Goal: Task Accomplishment & Management: Manage account settings

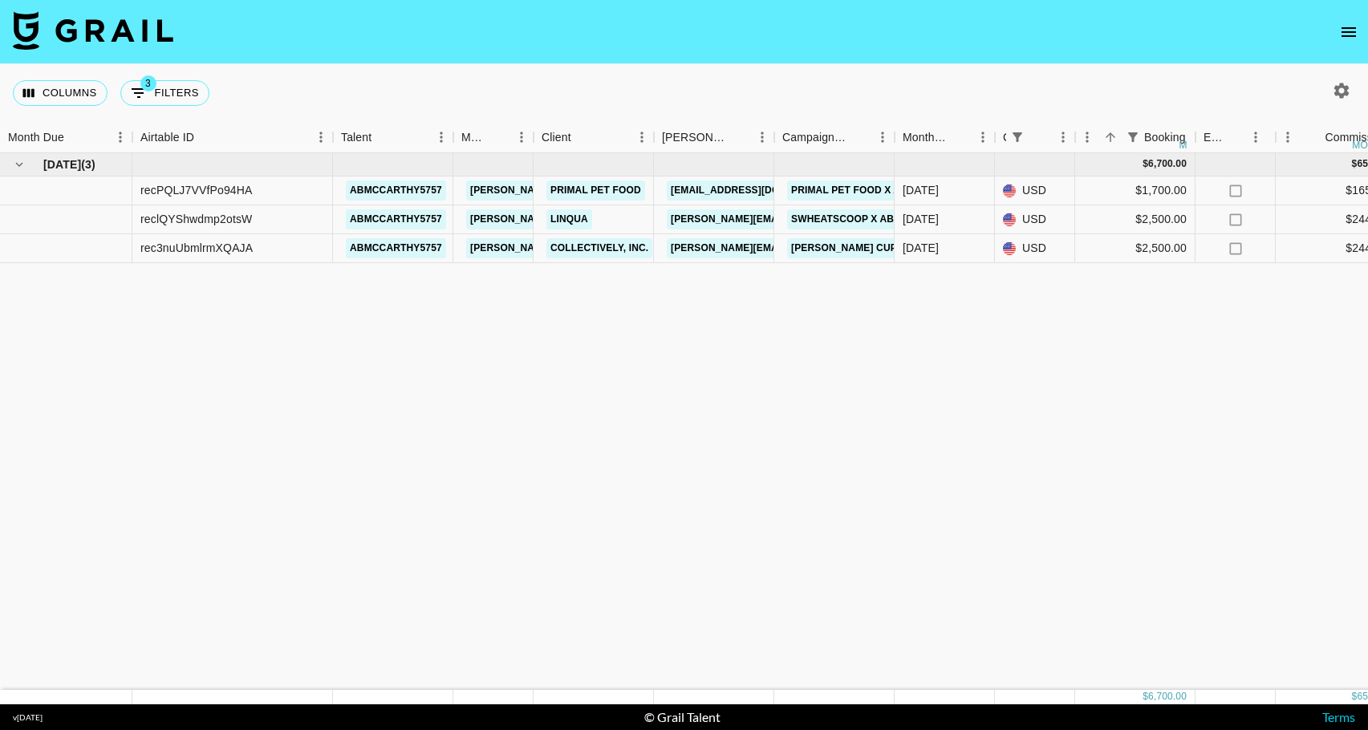
click at [1341, 88] on icon "button" at bounding box center [1341, 90] width 19 height 19
select select "May '25"
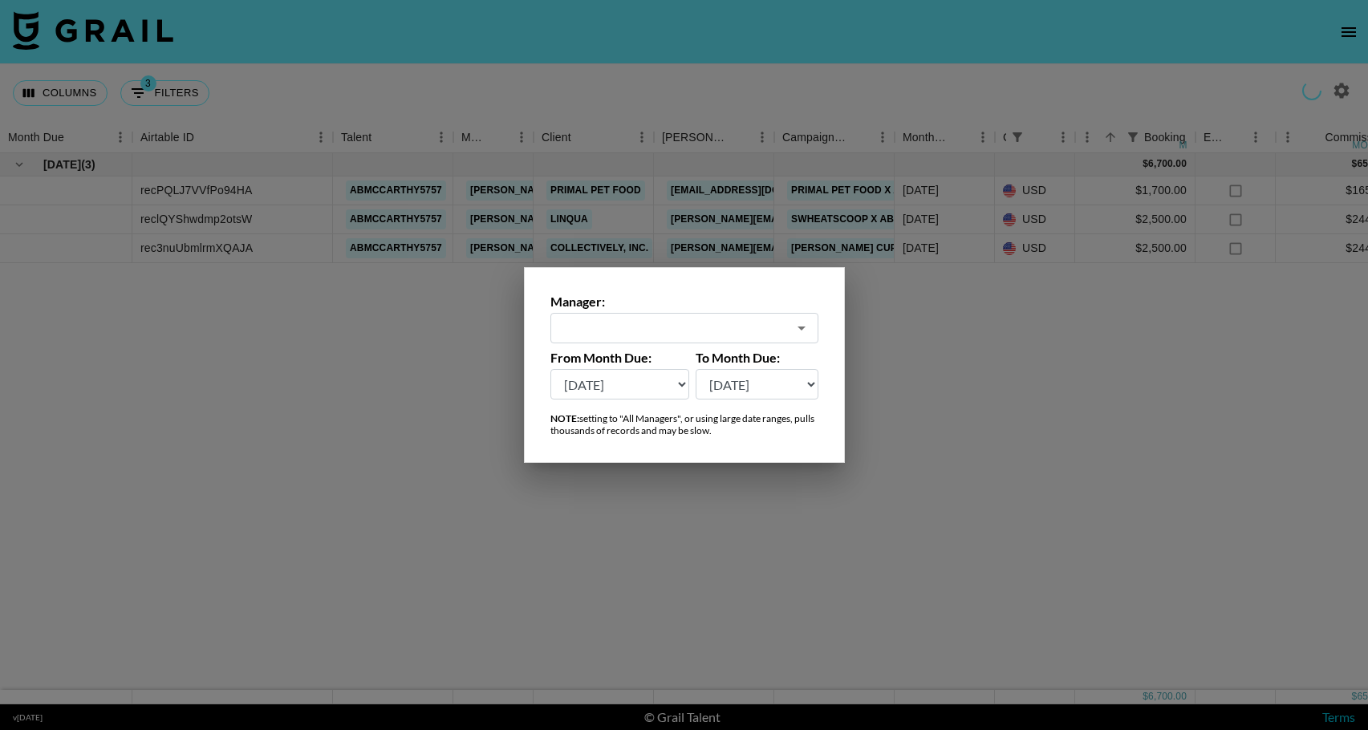
click at [764, 331] on input "text" at bounding box center [673, 328] width 227 height 18
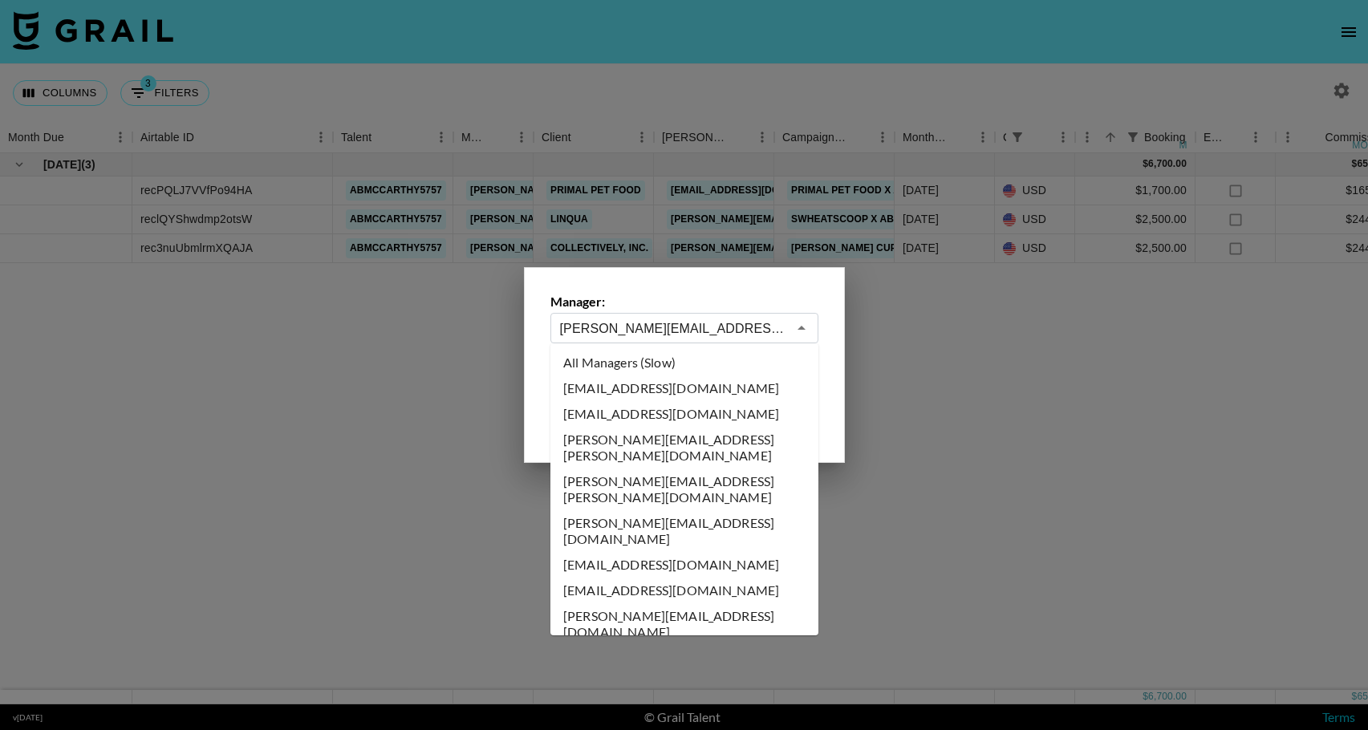
click at [669, 363] on li "All Managers (Slow)" at bounding box center [684, 363] width 268 height 26
type input "All Managers (Slow)"
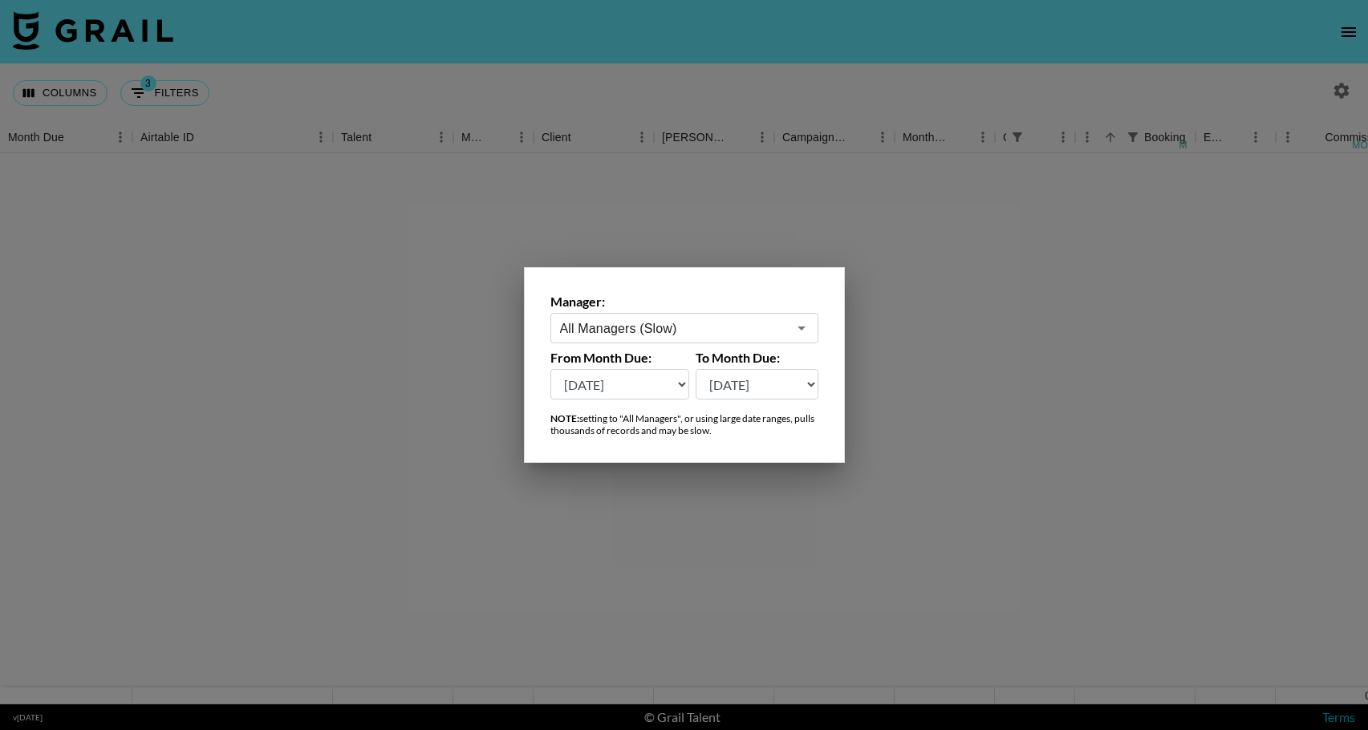
click at [1007, 272] on div at bounding box center [684, 365] width 1368 height 730
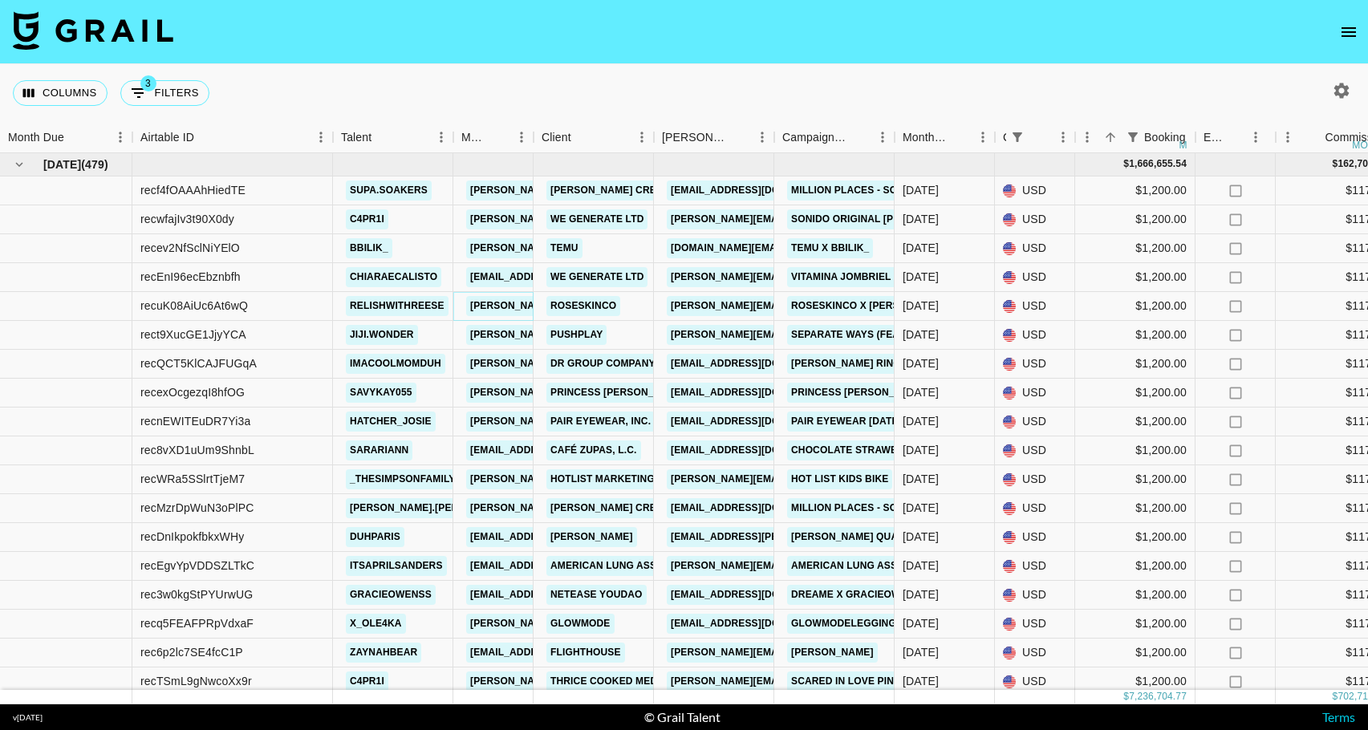
click at [488, 316] on link "diana.luc@grail-talent.com" at bounding box center [597, 306] width 262 height 20
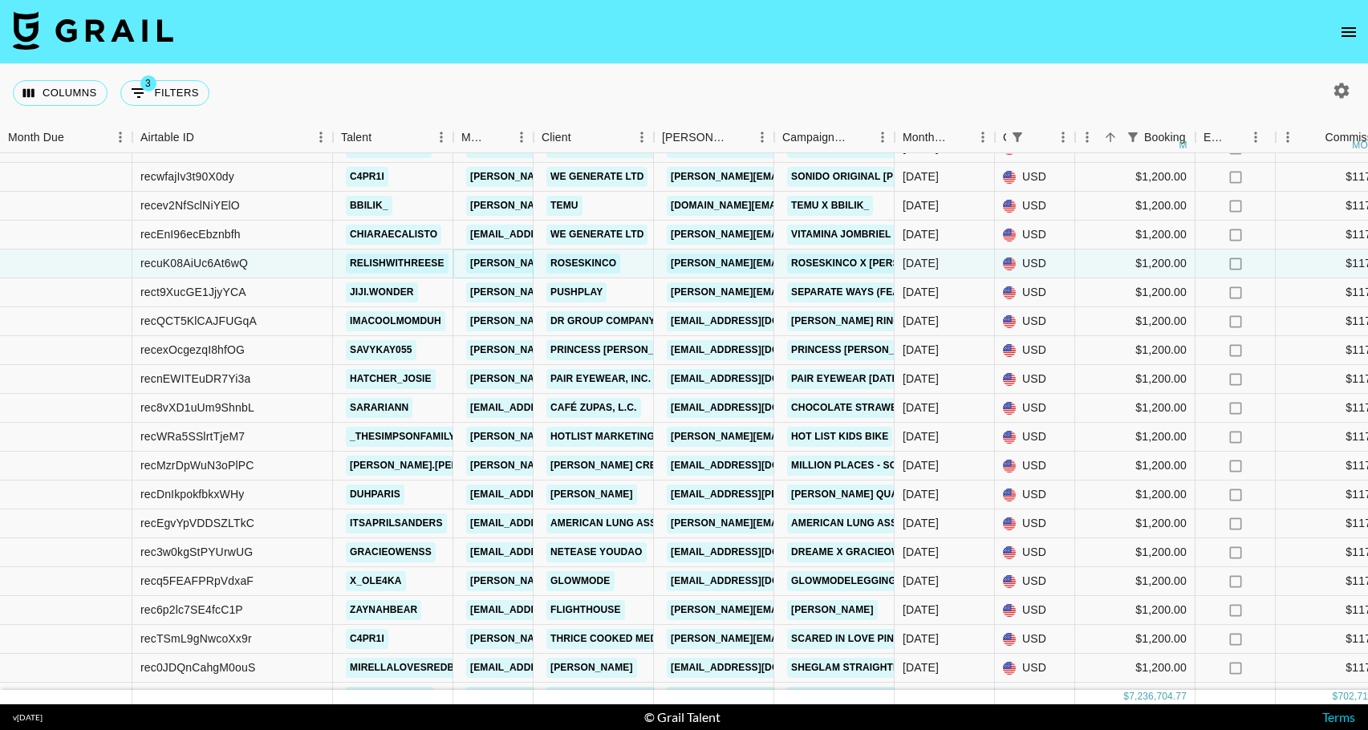
scroll to position [80, 0]
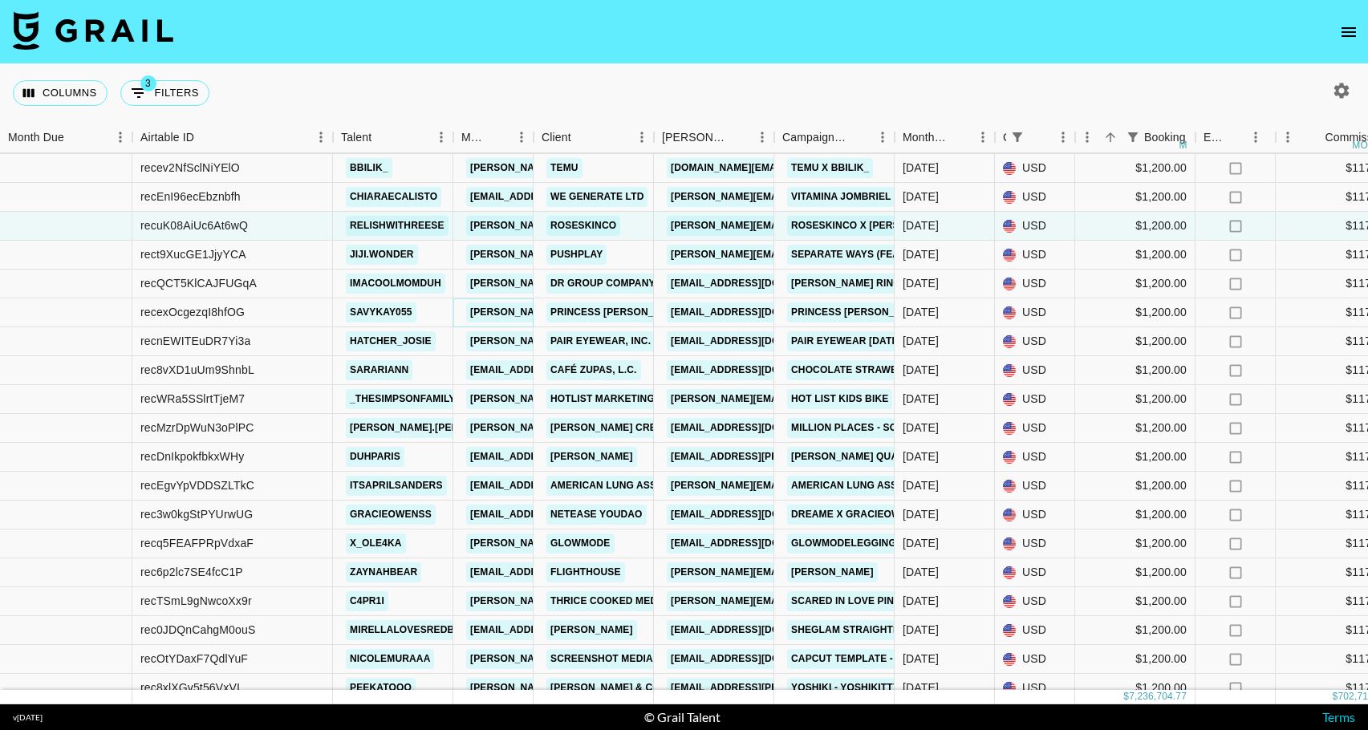
click at [502, 323] on link "hannah@grail-talent.com" at bounding box center [597, 312] width 262 height 20
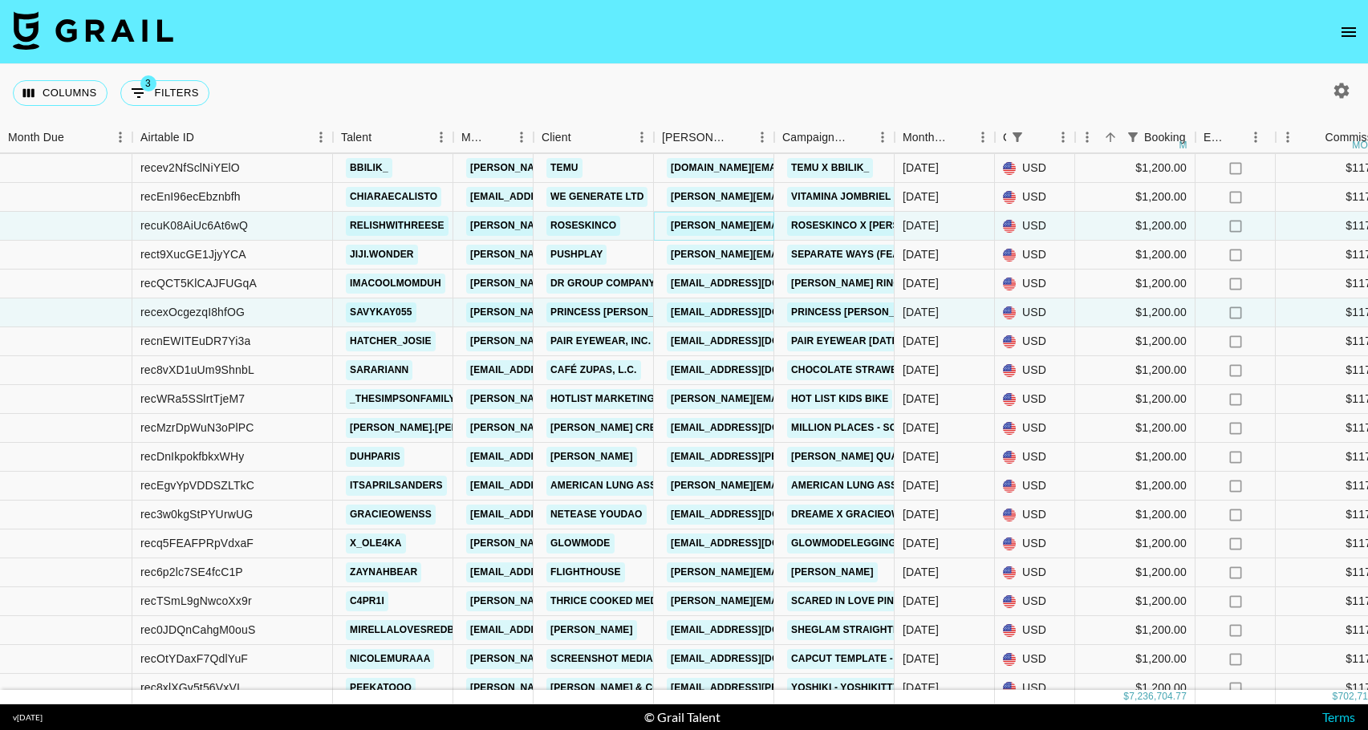
click at [724, 233] on link "monique@roseskinco.com" at bounding box center [798, 226] width 262 height 20
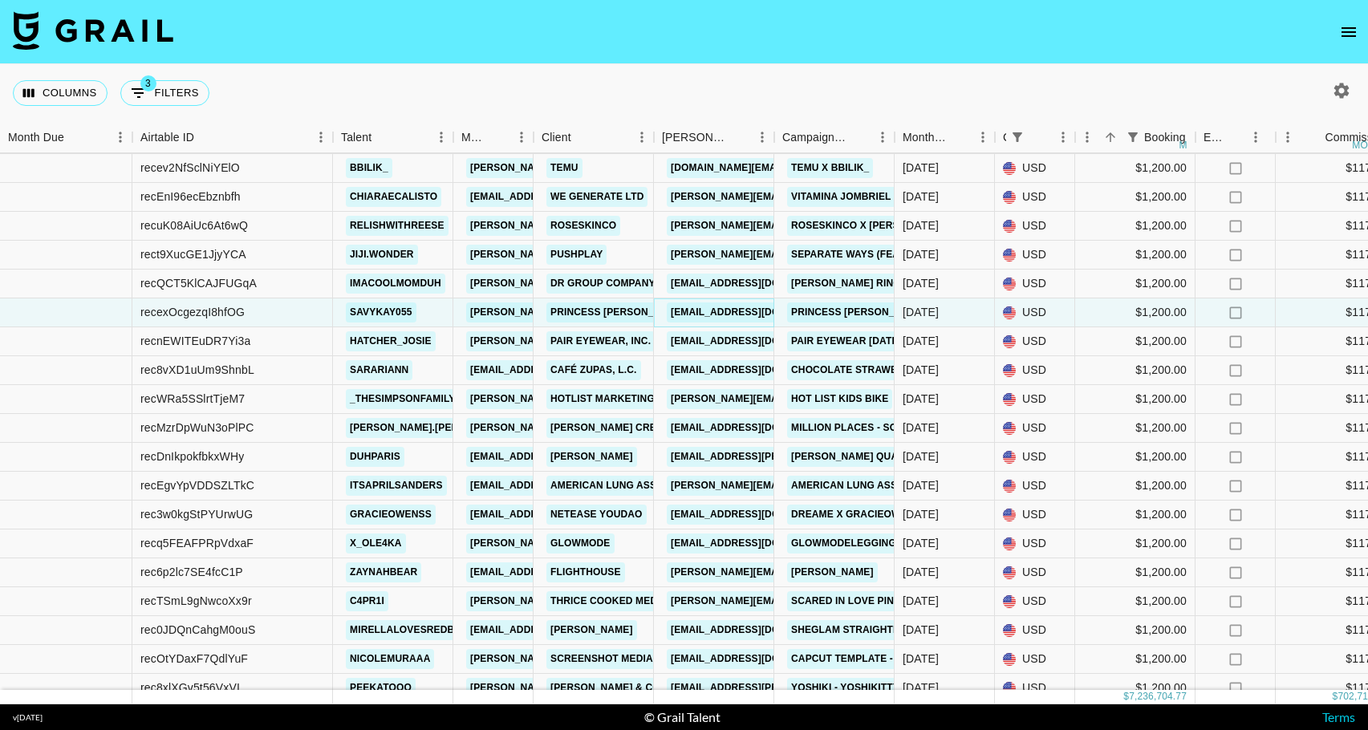
click at [738, 323] on link "pr@princesspolly.com.au" at bounding box center [757, 312] width 180 height 20
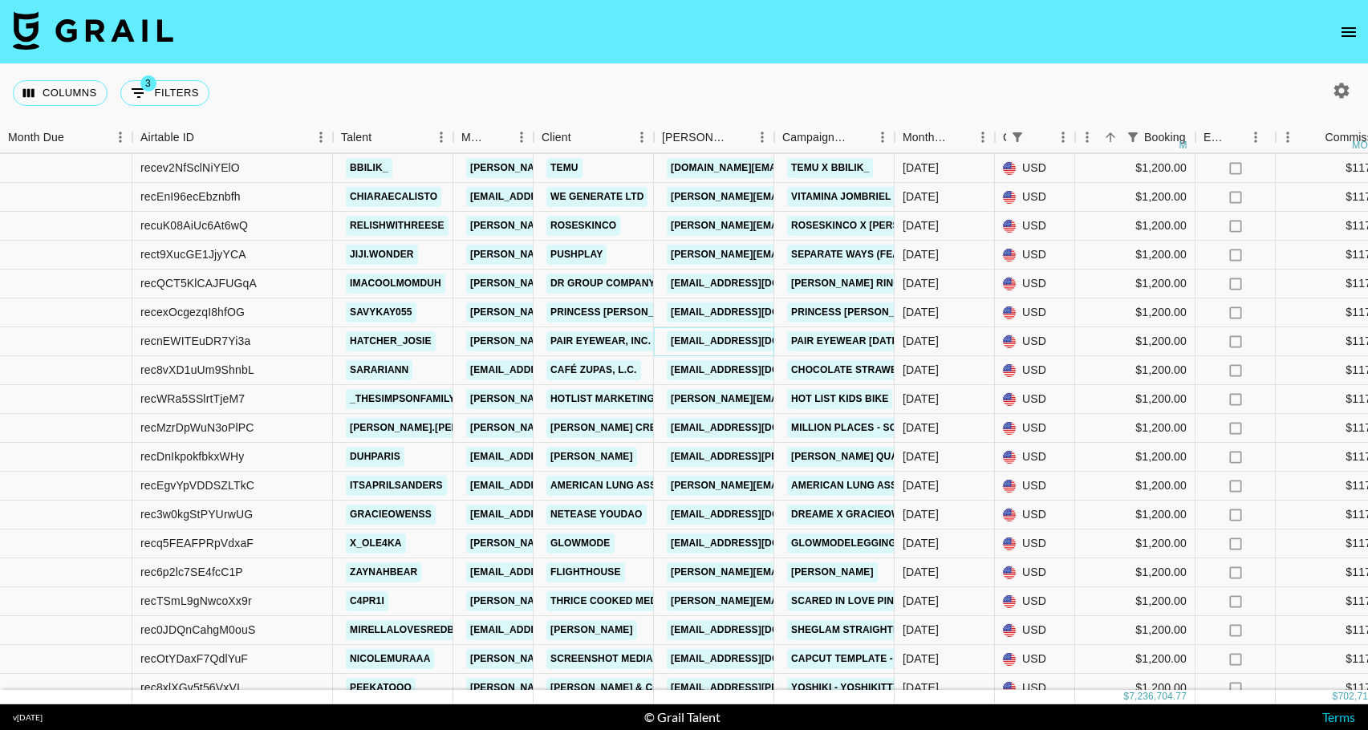
click at [748, 347] on link "partners@paireyewear.com" at bounding box center [757, 341] width 180 height 20
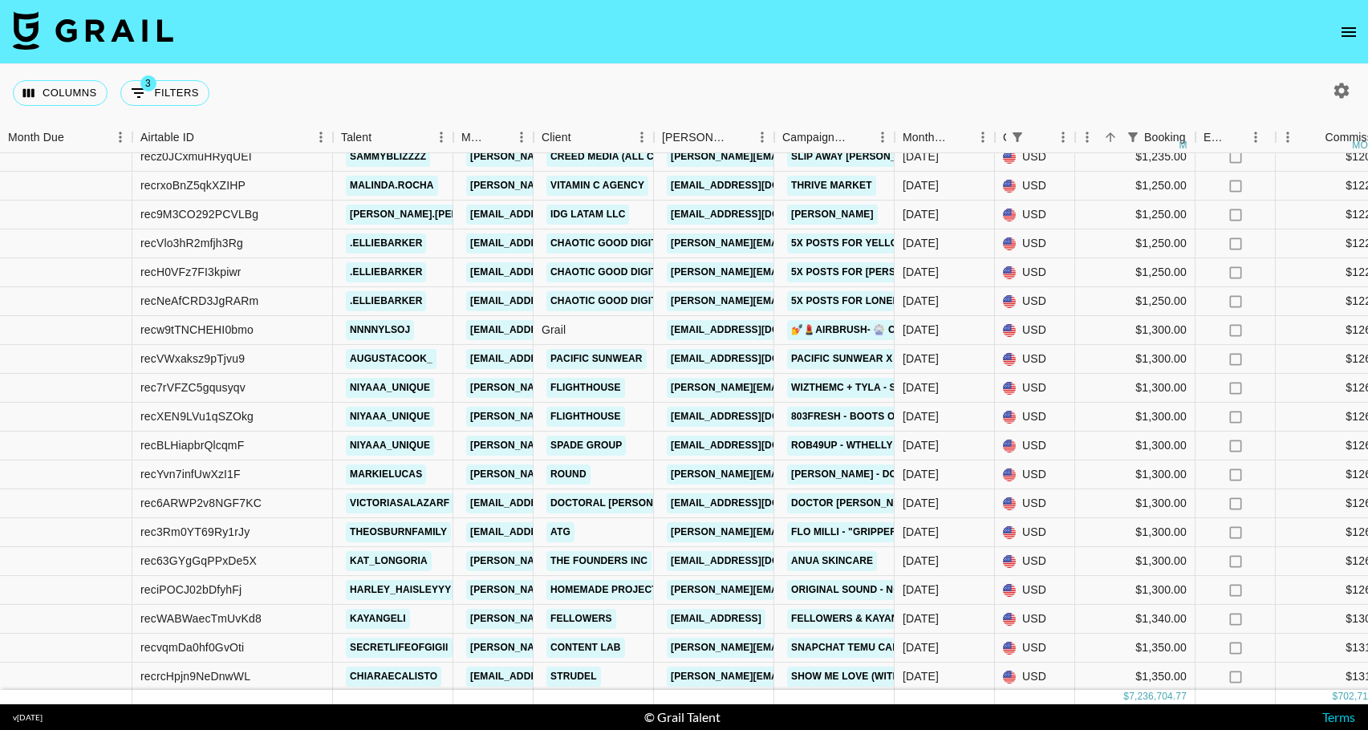
scroll to position [963, 0]
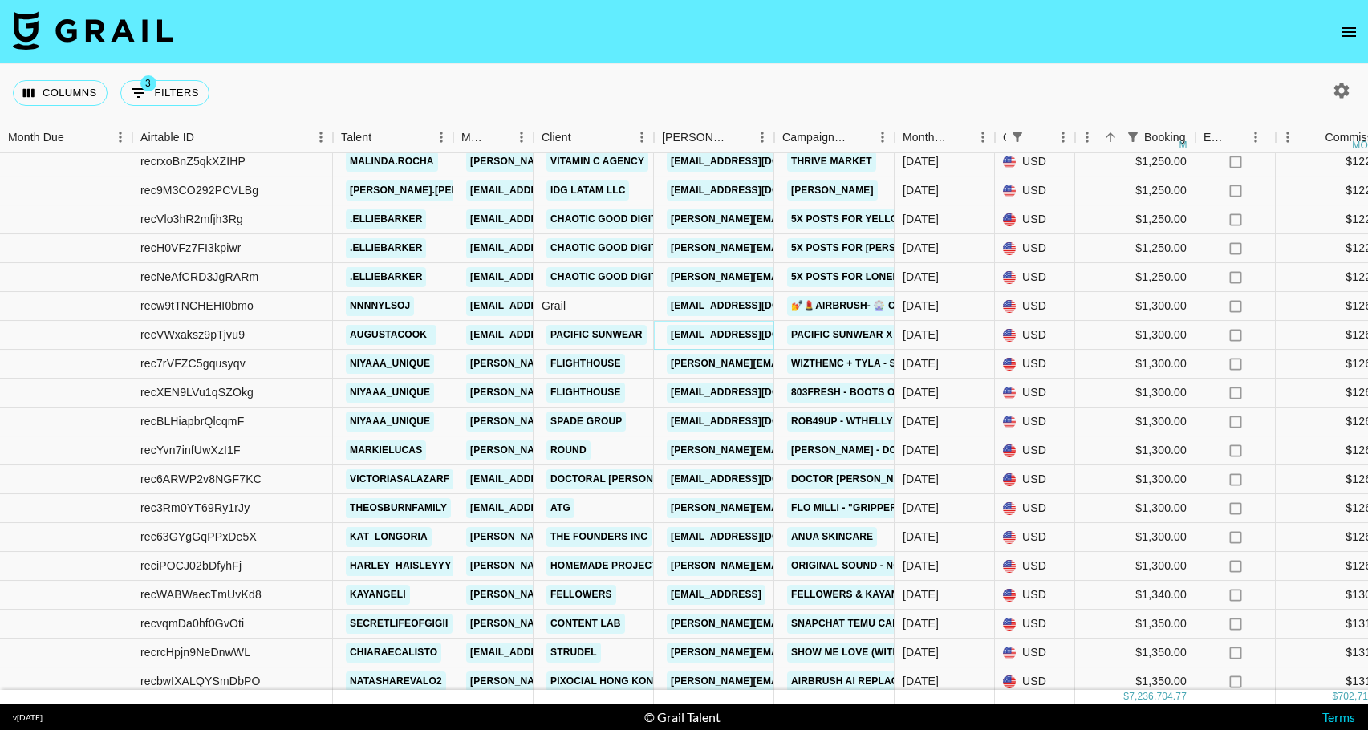
click at [728, 336] on link "SHernandez@pacificsunwear.com" at bounding box center [757, 335] width 180 height 20
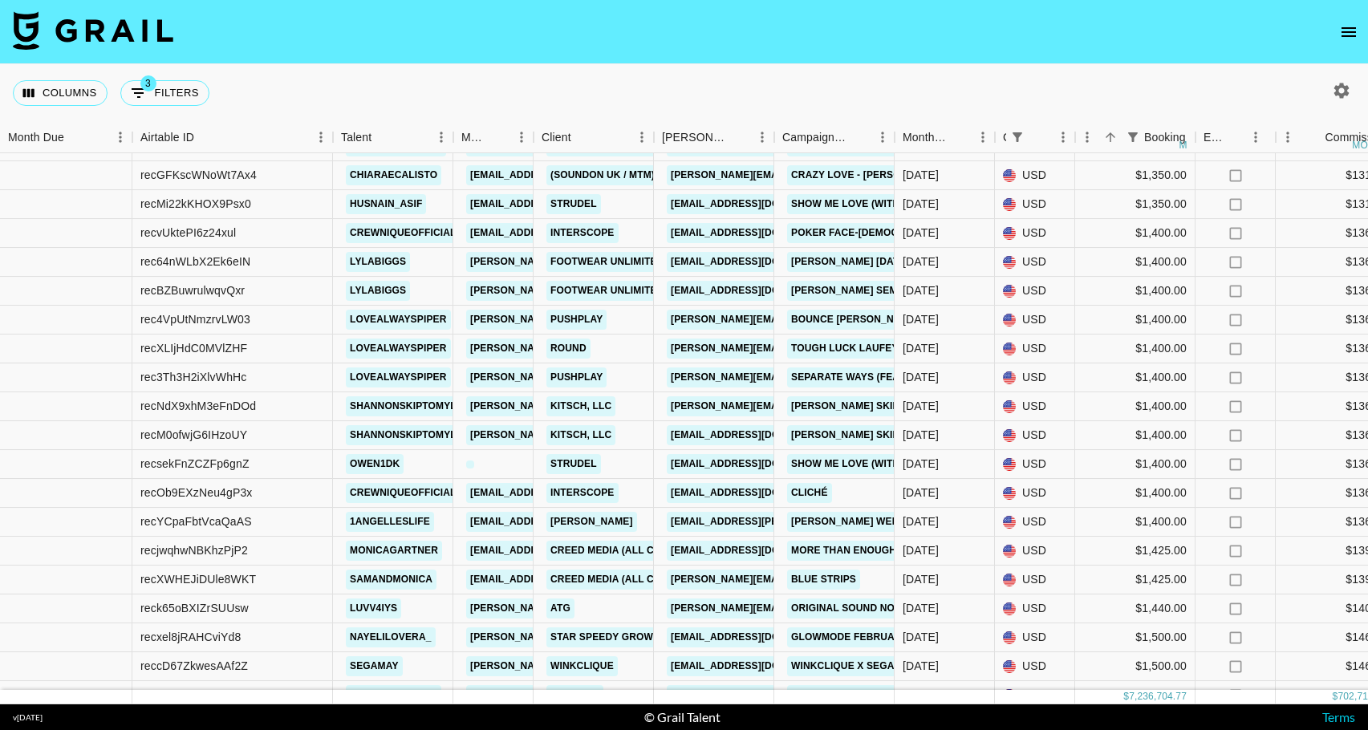
scroll to position [1524, 0]
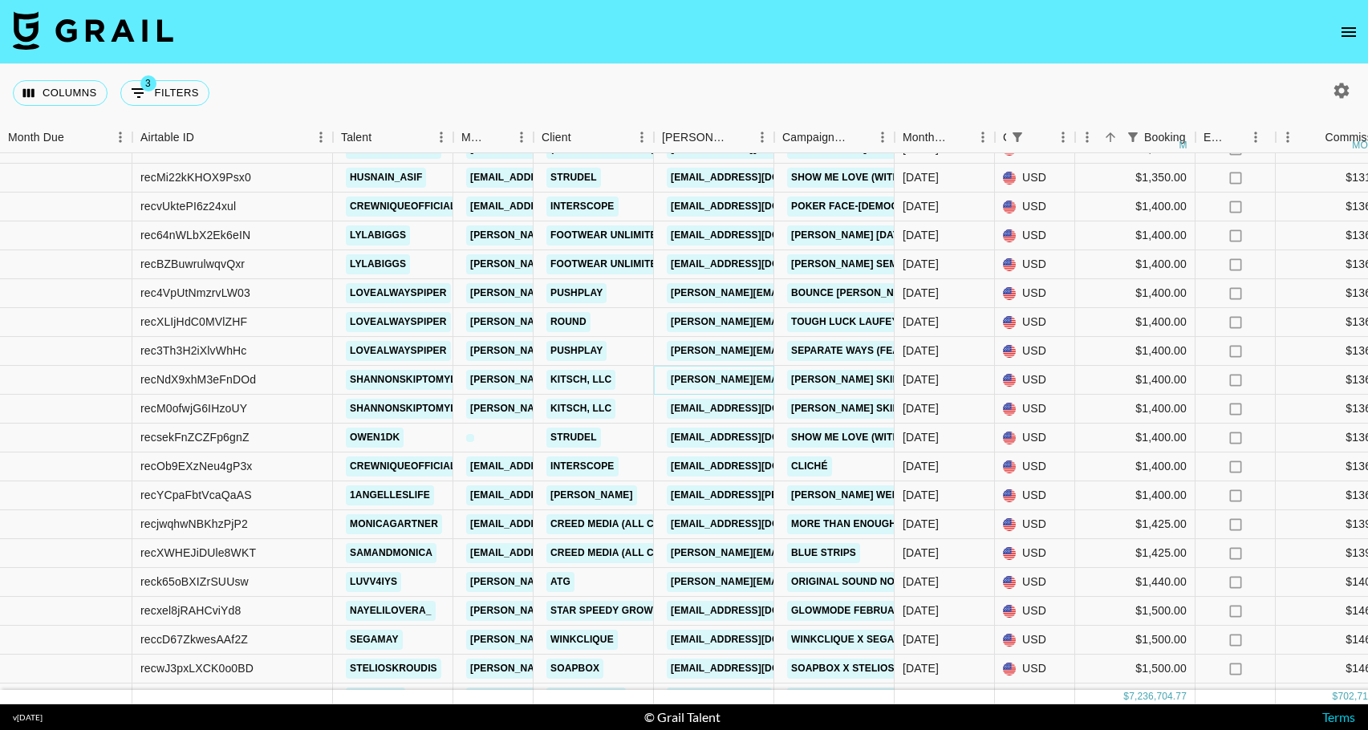
click at [757, 379] on link "kelly.tyler@mykitsch.com" at bounding box center [839, 380] width 344 height 20
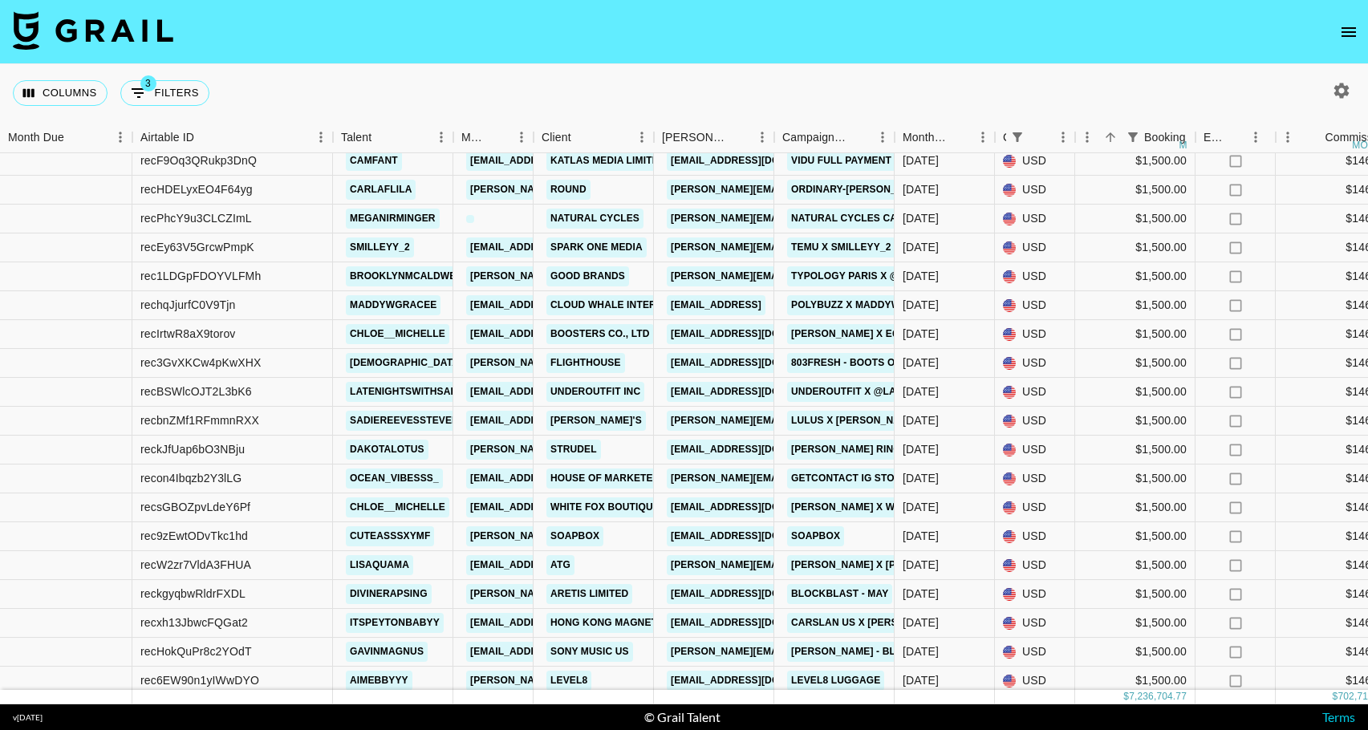
scroll to position [3129, 0]
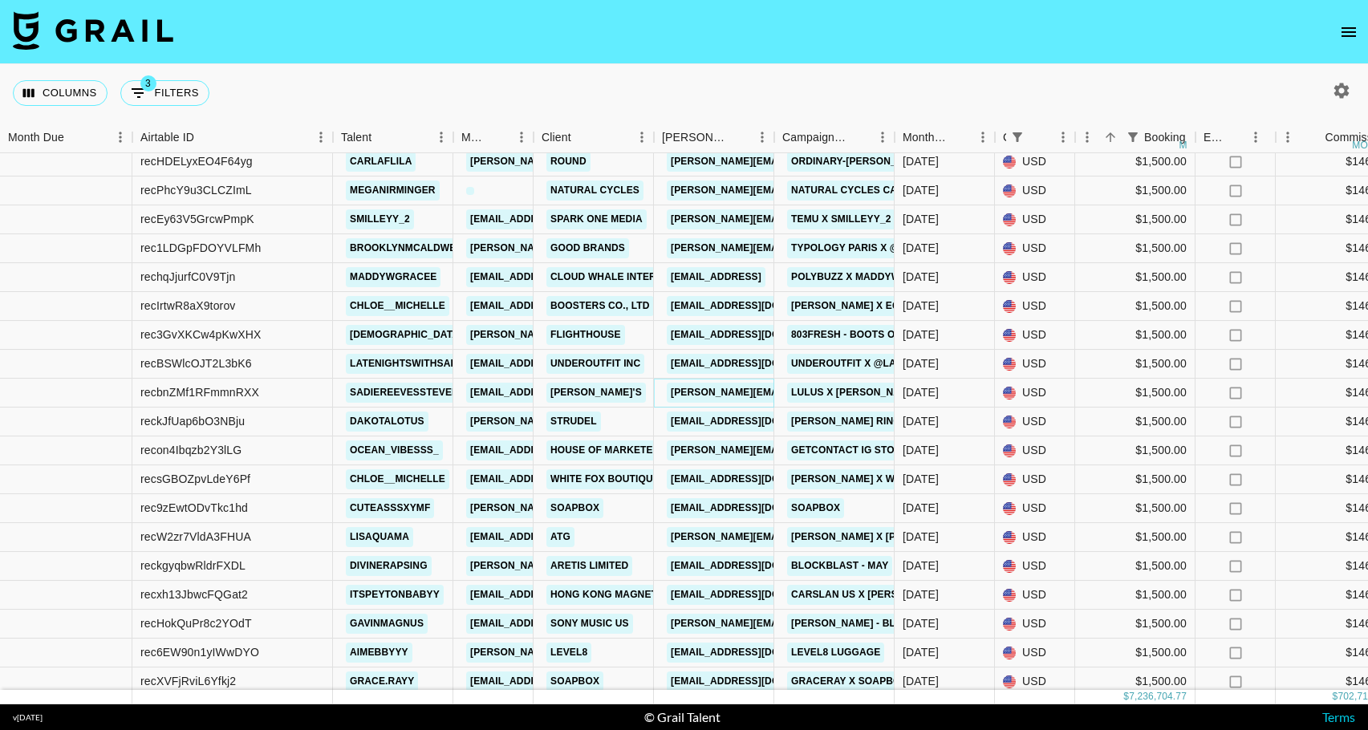
click at [743, 394] on link "[PERSON_NAME][EMAIL_ADDRESS][PERSON_NAME][DOMAIN_NAME]" at bounding box center [839, 393] width 344 height 20
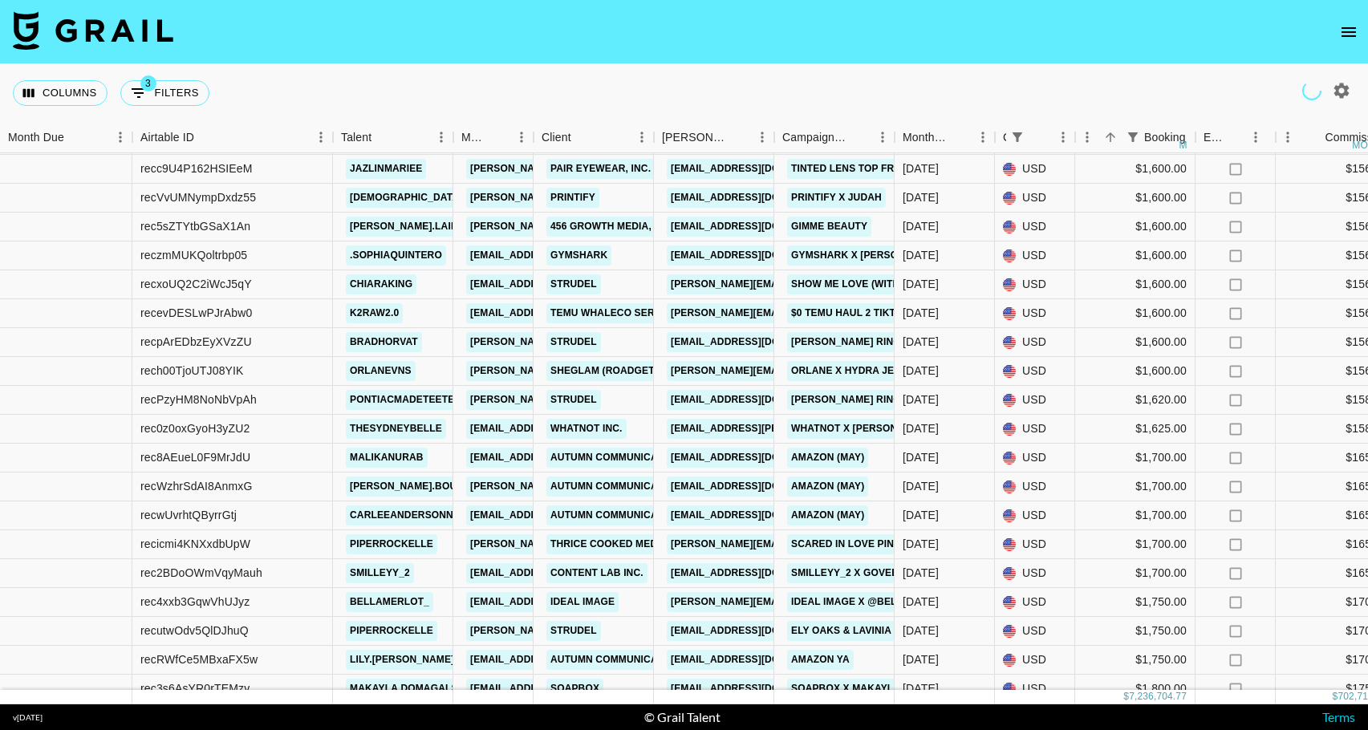
scroll to position [4172, 0]
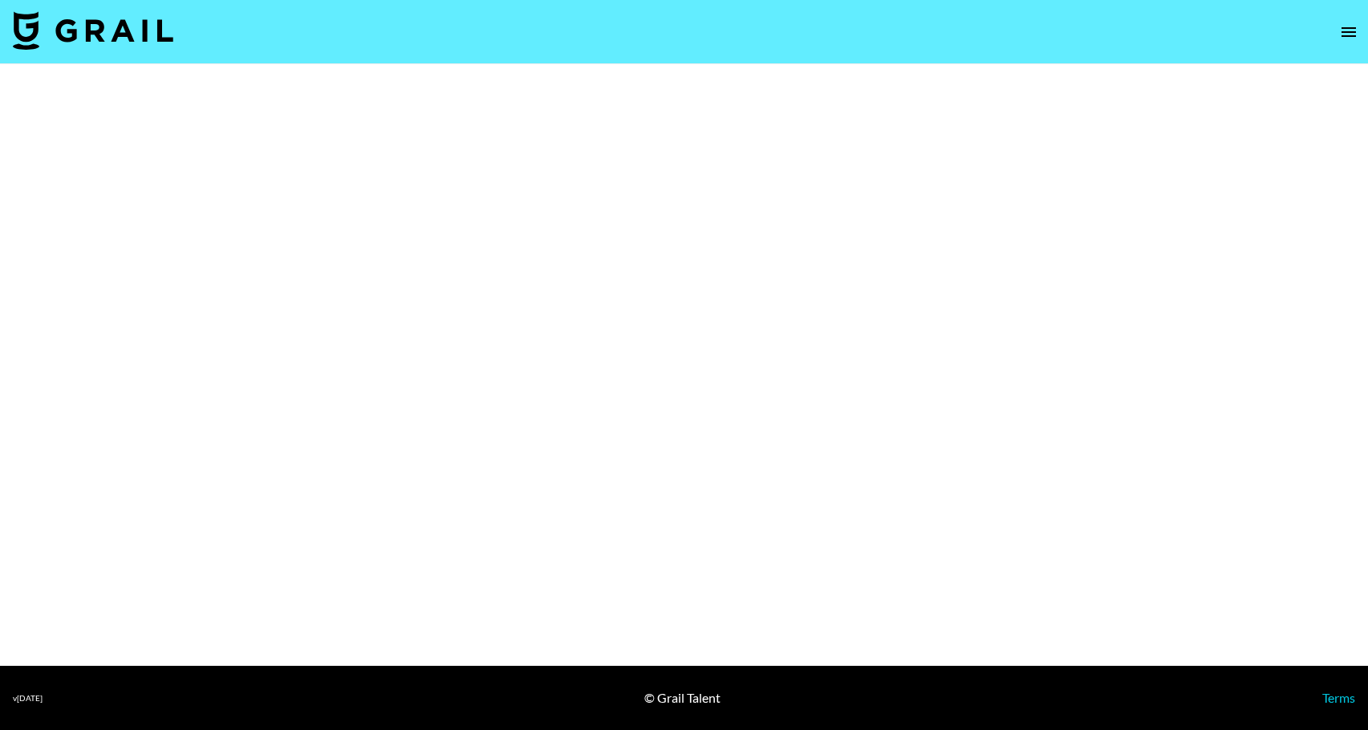
select select "Brand"
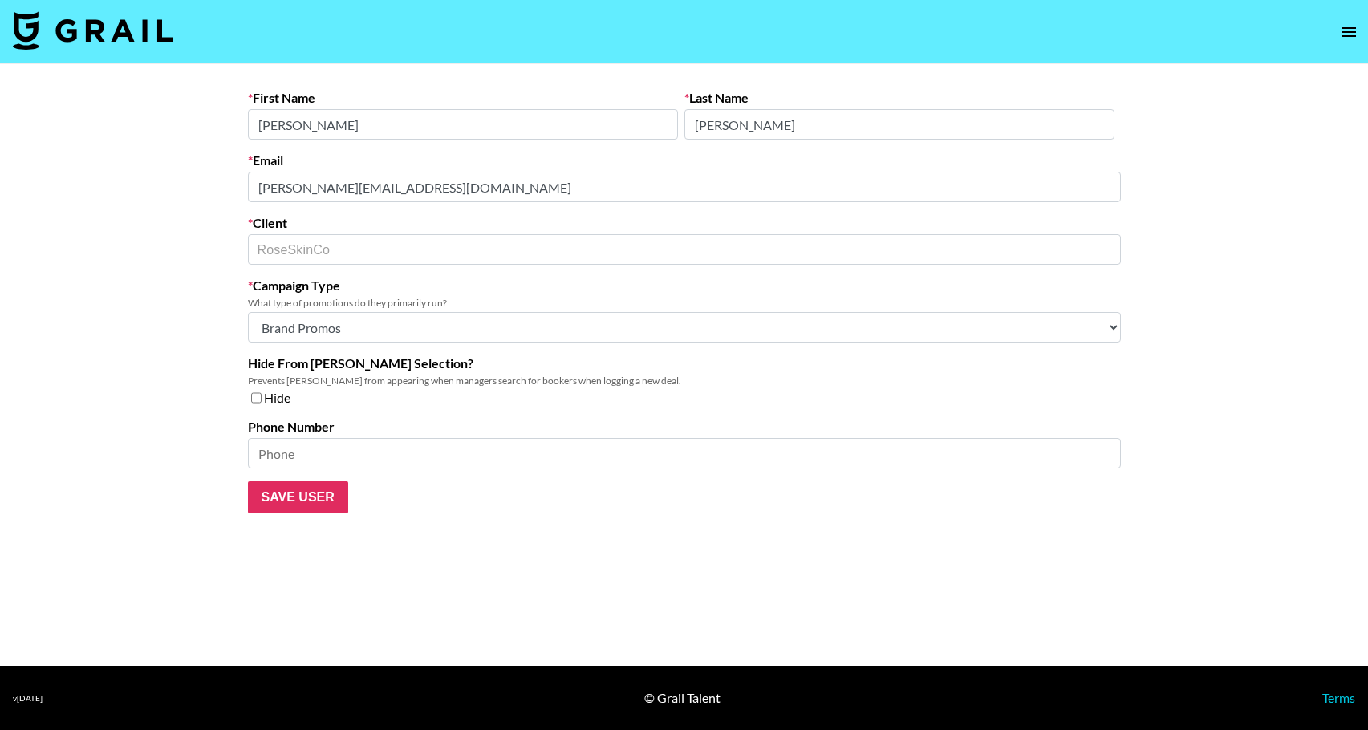
click at [241, 203] on div "First Name Monique Last Name Legaspi Email monique@roseskinco.com Client RoseSk…" at bounding box center [684, 302] width 899 height 424
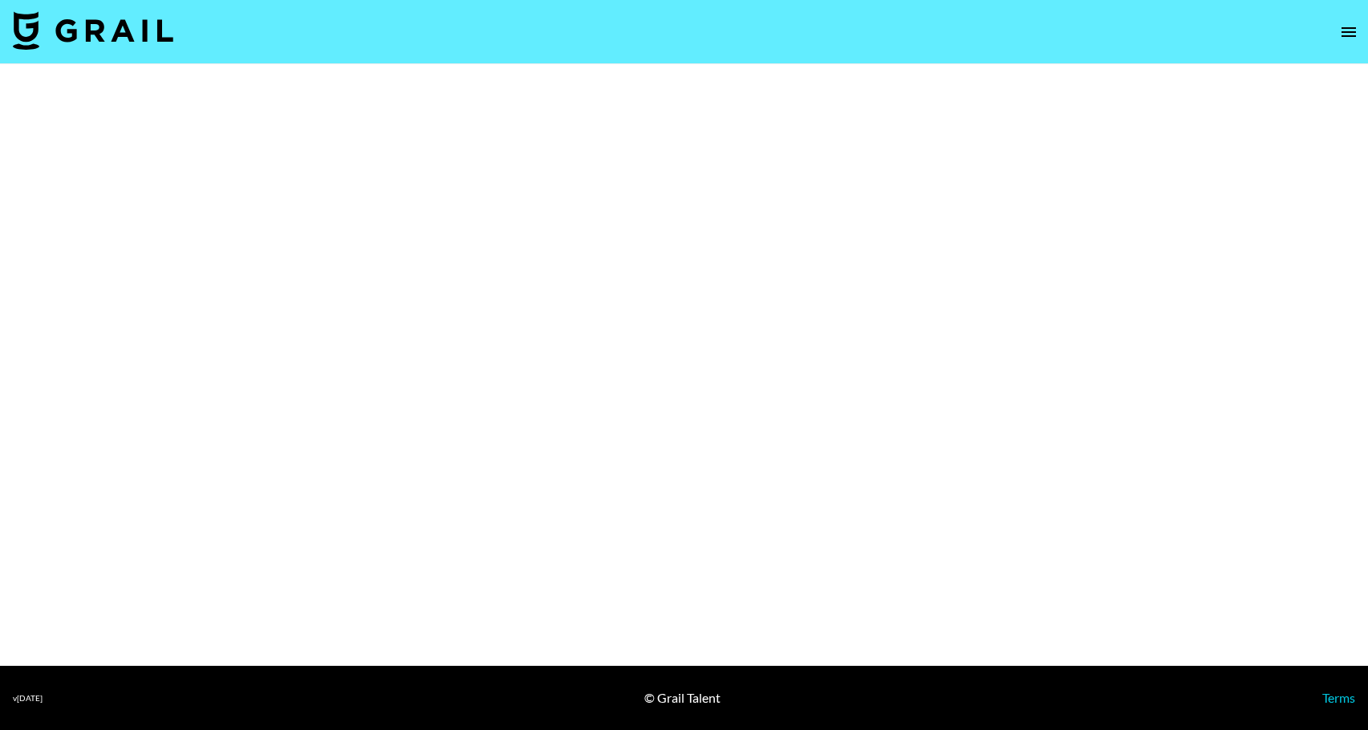
select select "Brand"
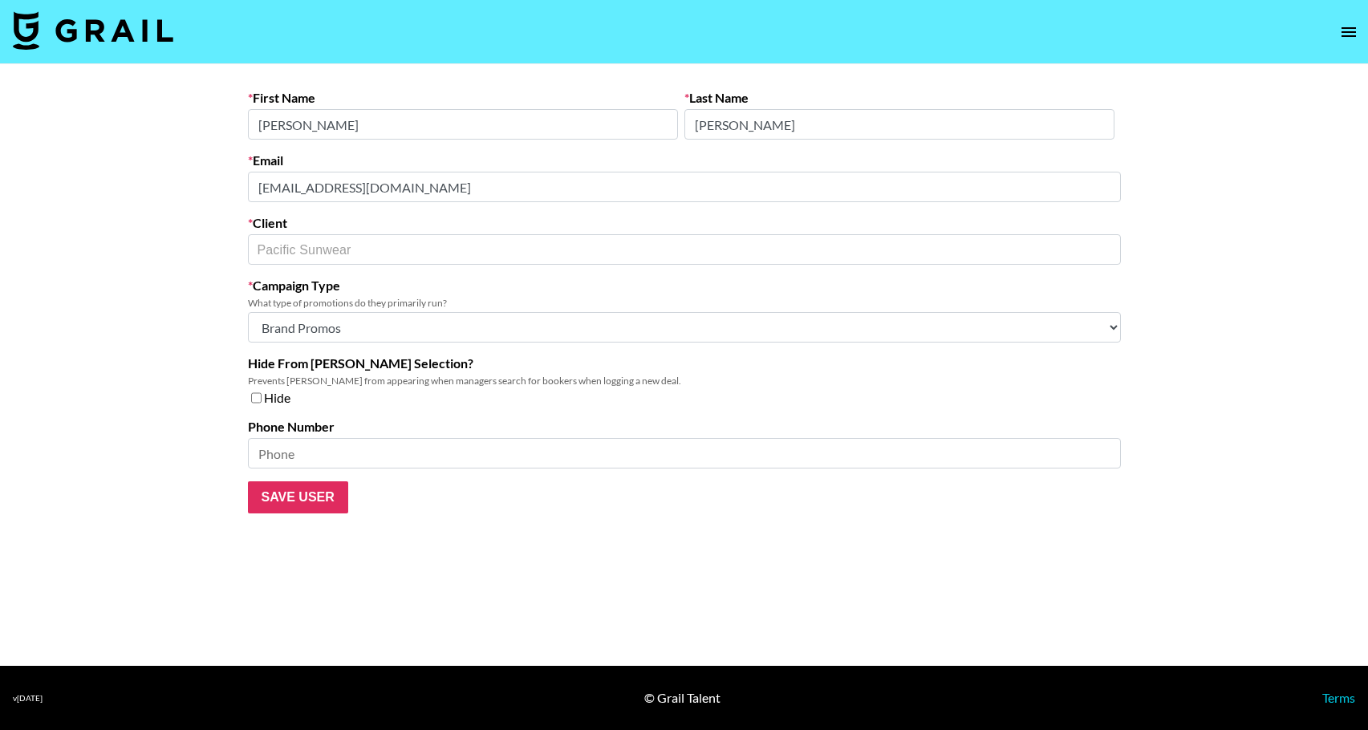
click at [248, 204] on form "First Name [PERSON_NAME] Last Name [PERSON_NAME] Email [PERSON_NAME][EMAIL_ADDR…" at bounding box center [684, 302] width 873 height 424
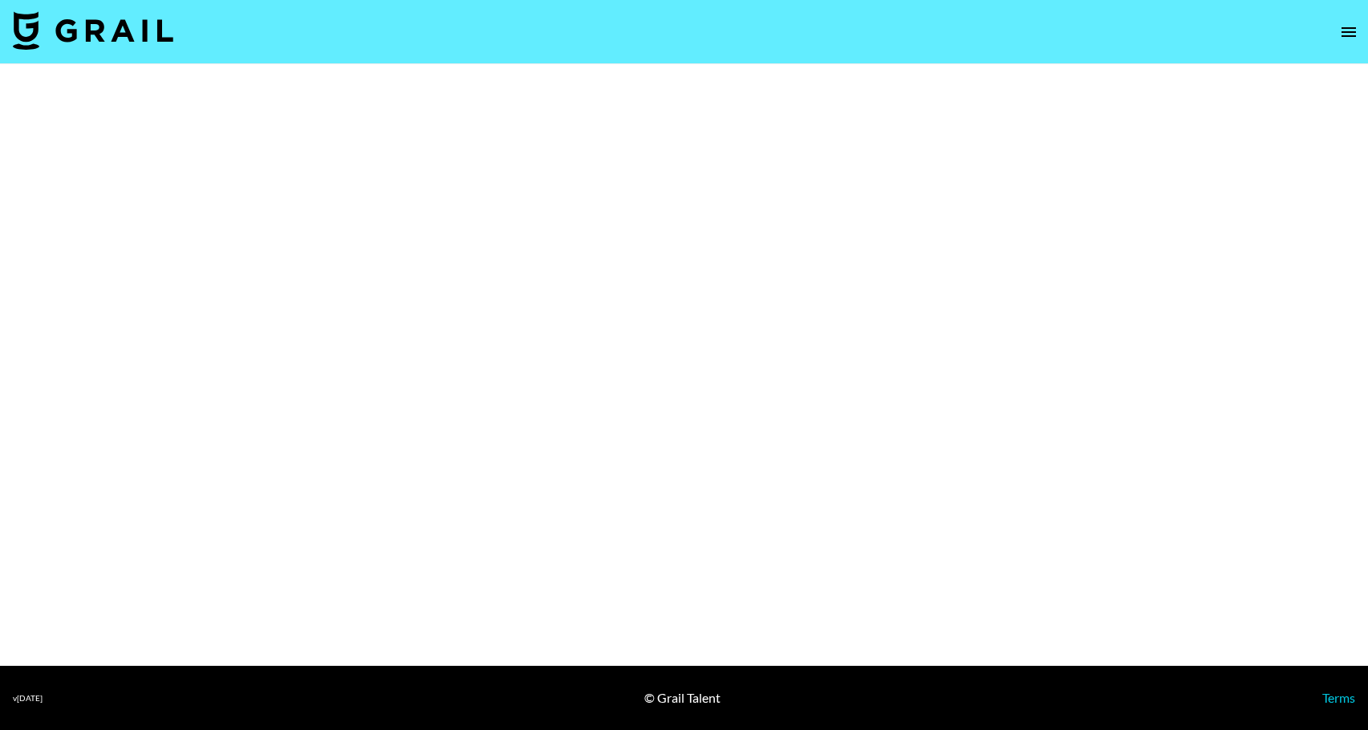
select select "Multi"
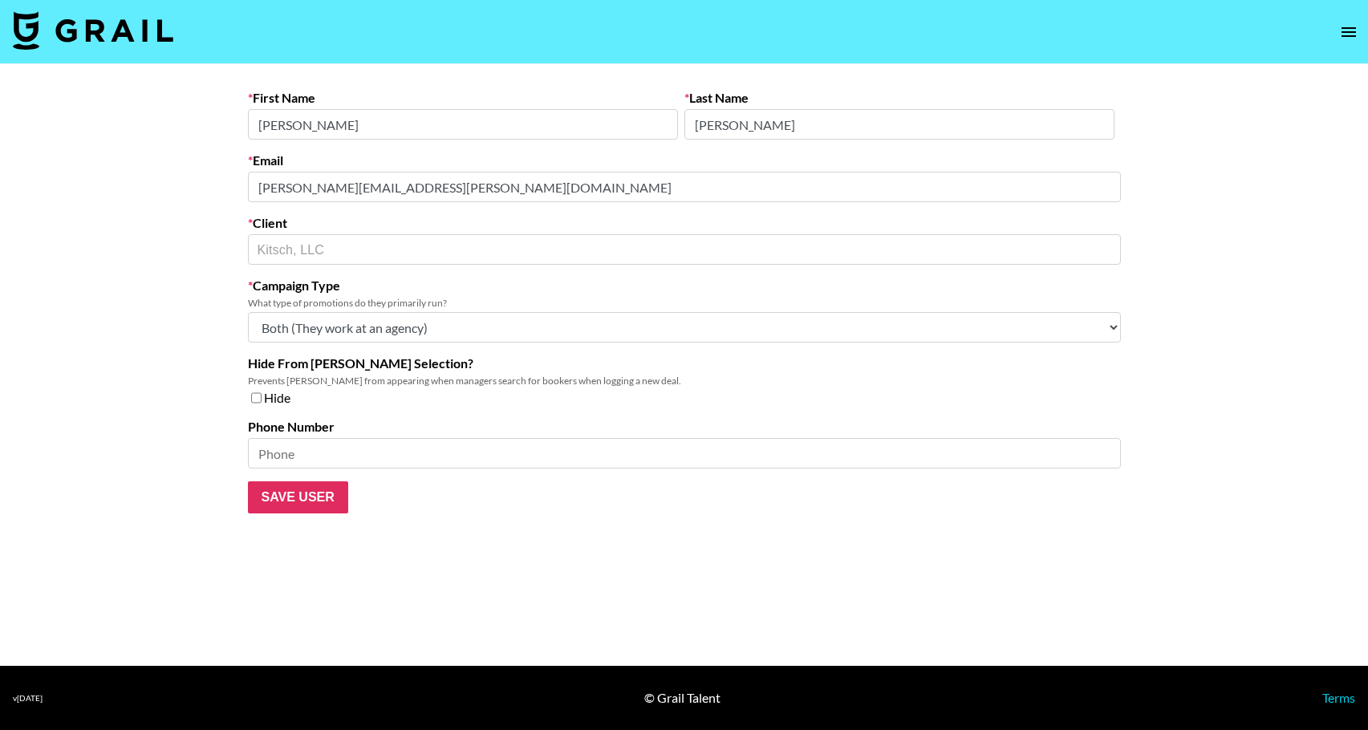
click at [240, 205] on div "First Name Kelly Last Name Tyler Email kelly.tyler@mykitsch.com Client Kitsch, …" at bounding box center [684, 302] width 899 height 424
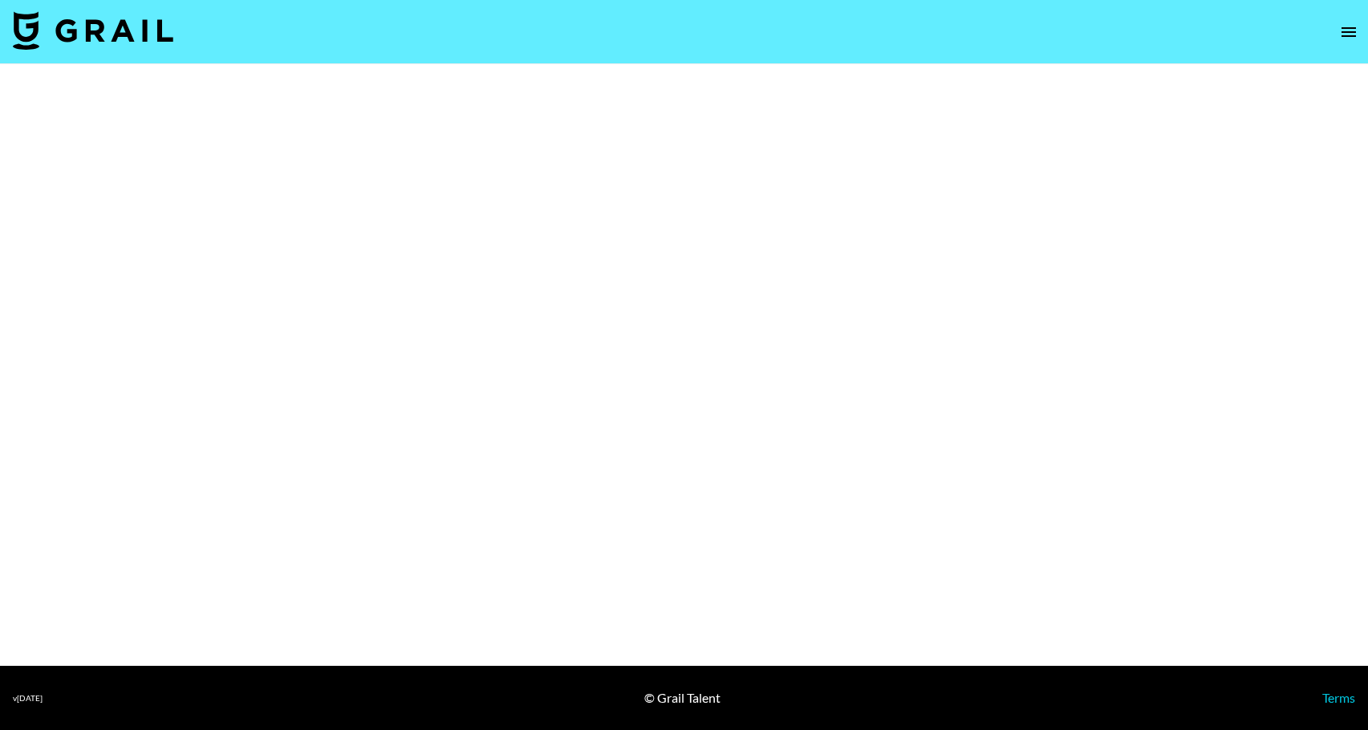
select select "Brand"
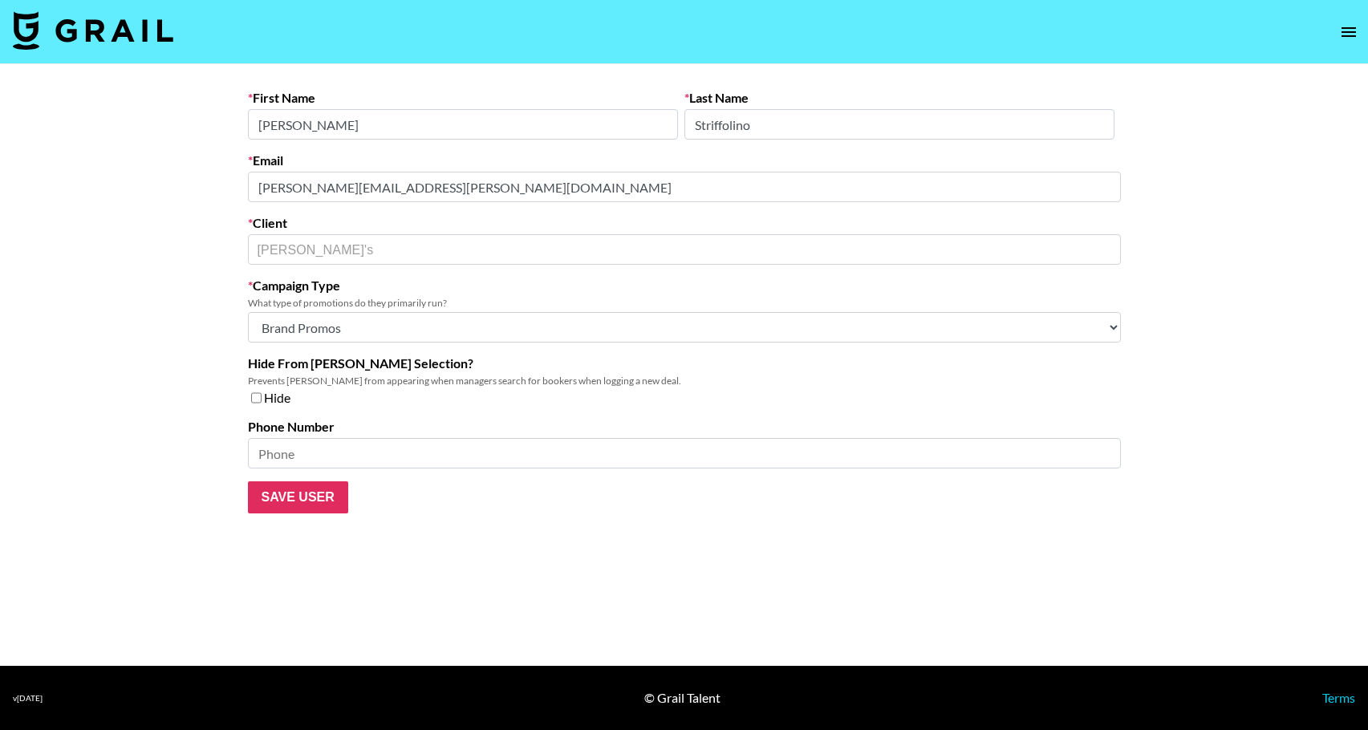
click at [248, 201] on div "Email [PERSON_NAME][EMAIL_ADDRESS][PERSON_NAME][DOMAIN_NAME]" at bounding box center [684, 177] width 873 height 50
